Goal: Task Accomplishment & Management: Manage account settings

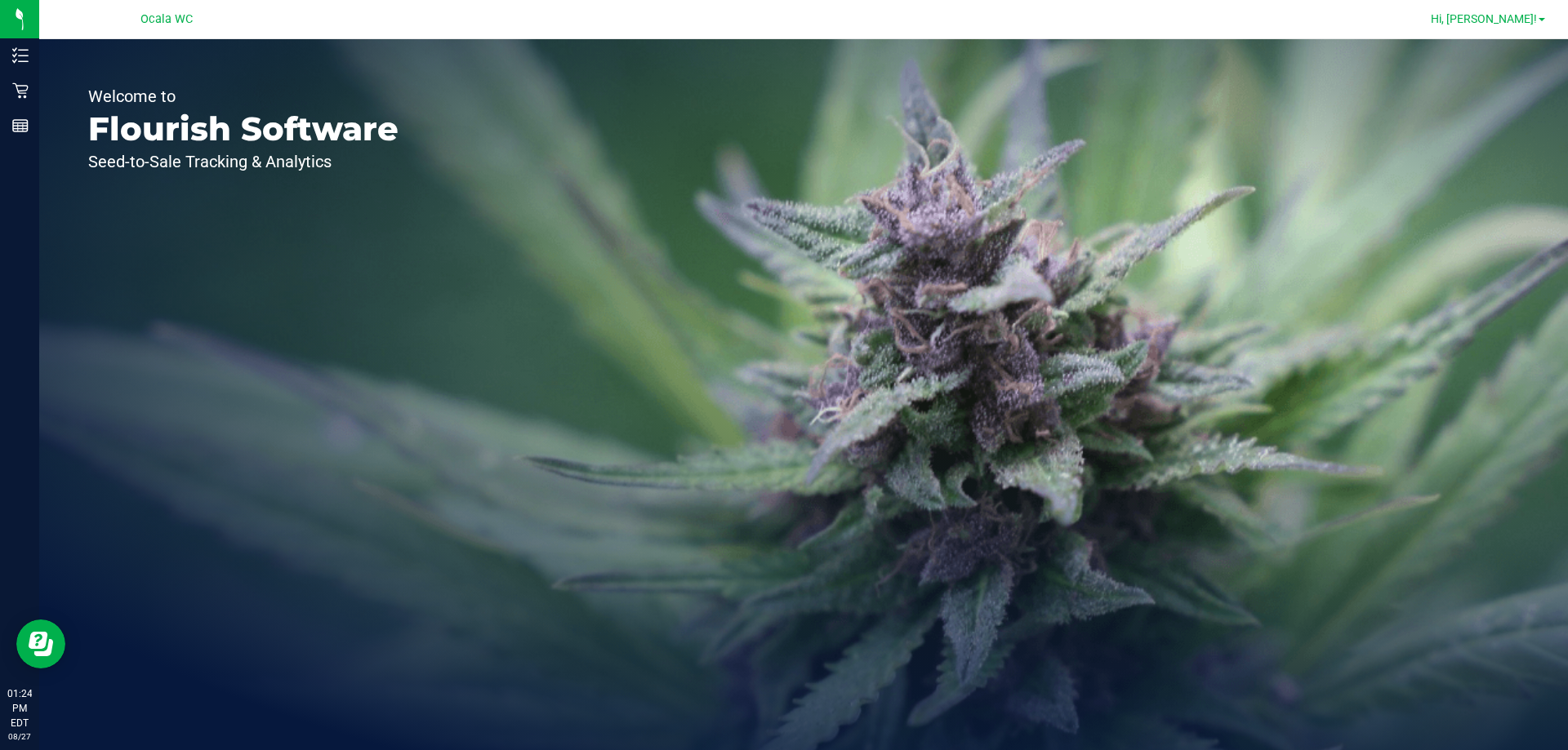
click at [1535, 12] on span "Hi, [PERSON_NAME]!" at bounding box center [1483, 18] width 106 height 13
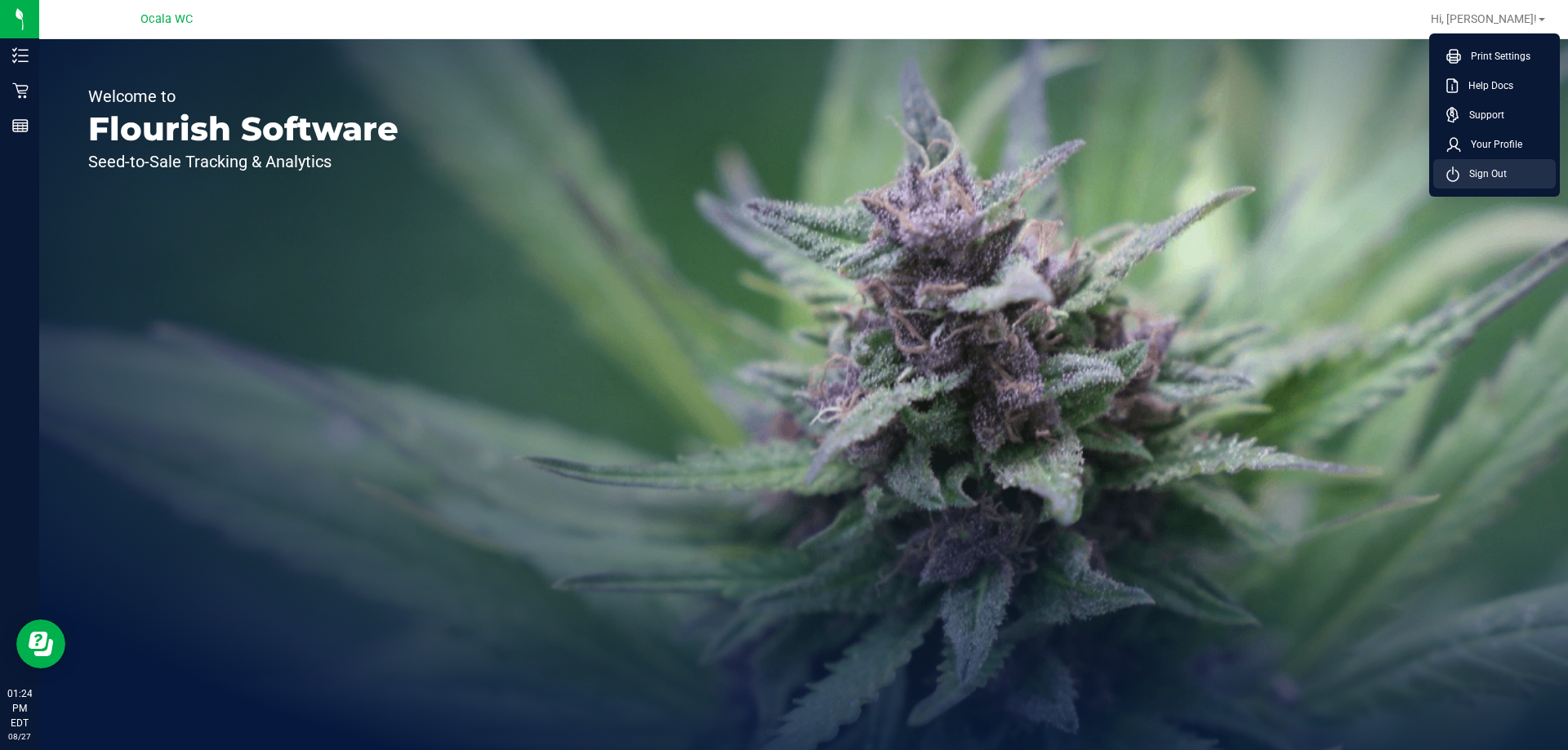
click at [1505, 175] on span "Sign Out" at bounding box center [1483, 174] width 47 height 17
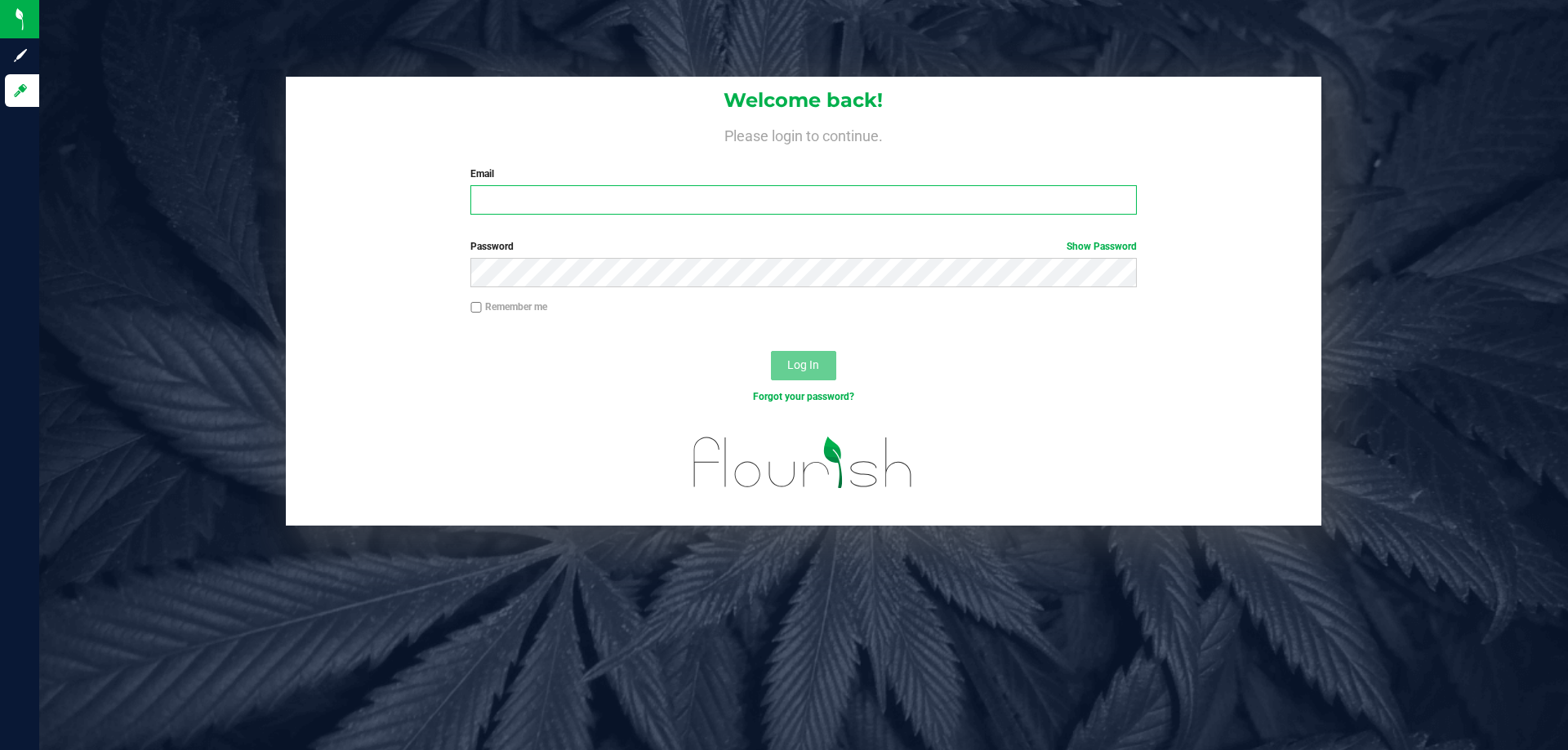
click at [620, 199] on input "Email" at bounding box center [802, 200] width 666 height 30
type input "[PERSON_NAME][EMAIL_ADDRESS][DOMAIN_NAME]"
click at [634, 290] on div "Password Show Password" at bounding box center [803, 269] width 1036 height 60
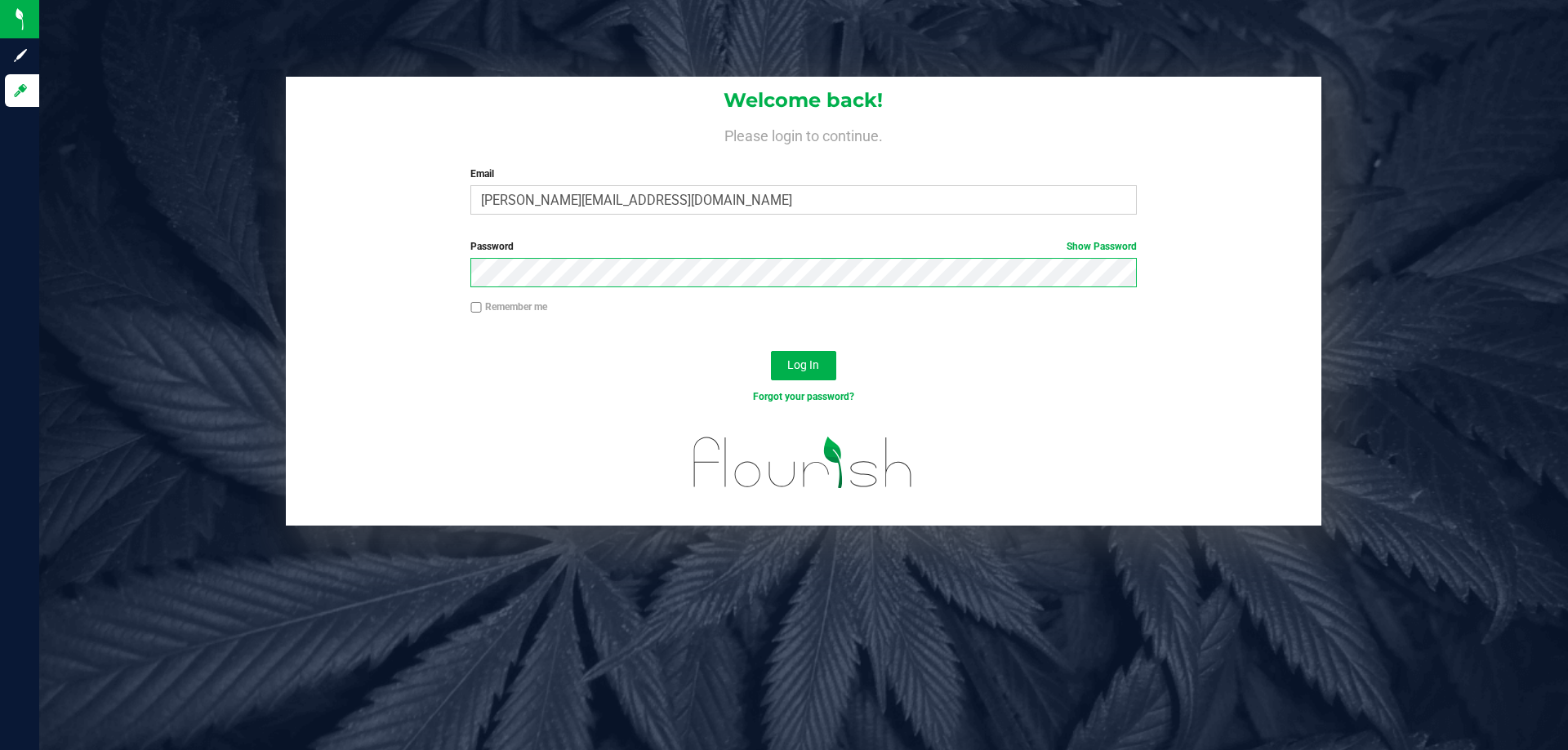
click at [771, 351] on button "Log In" at bounding box center [803, 366] width 65 height 30
